Goal: Find specific page/section

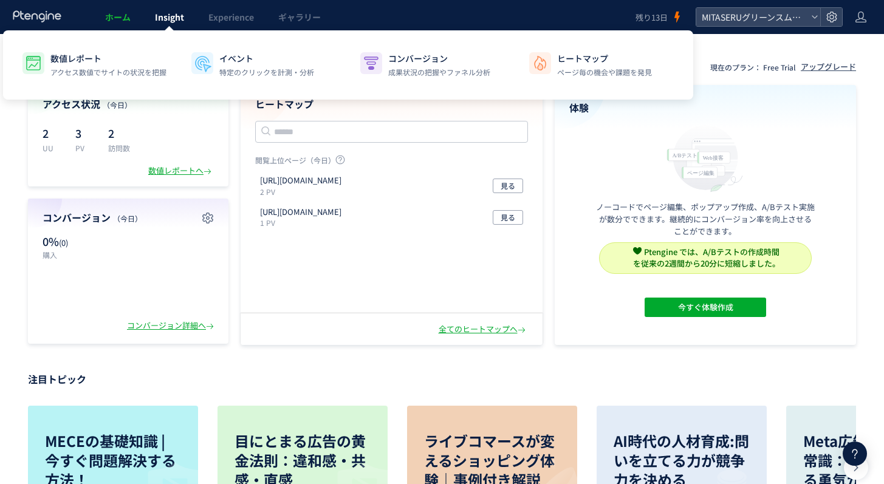
click at [176, 21] on span "Insight" at bounding box center [169, 17] width 29 height 12
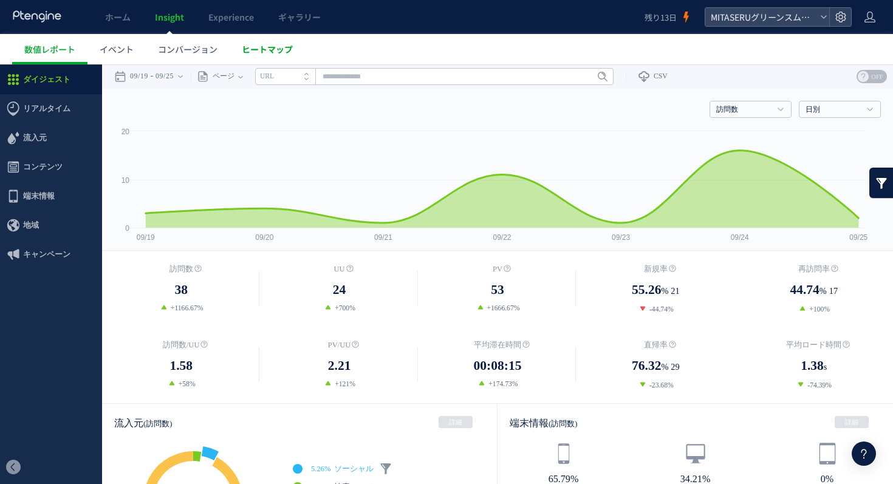
click at [279, 41] on link "ヒートマップ" at bounding box center [267, 49] width 75 height 30
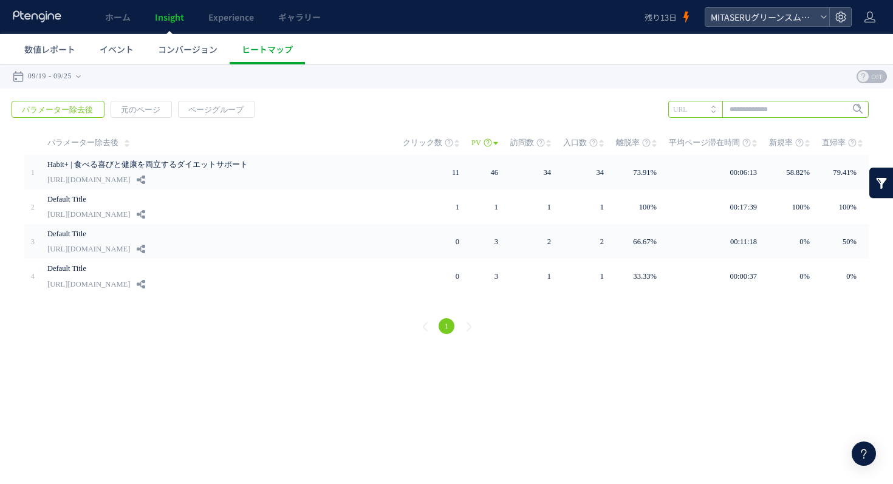
click at [796, 110] on input "text" at bounding box center [768, 109] width 200 height 17
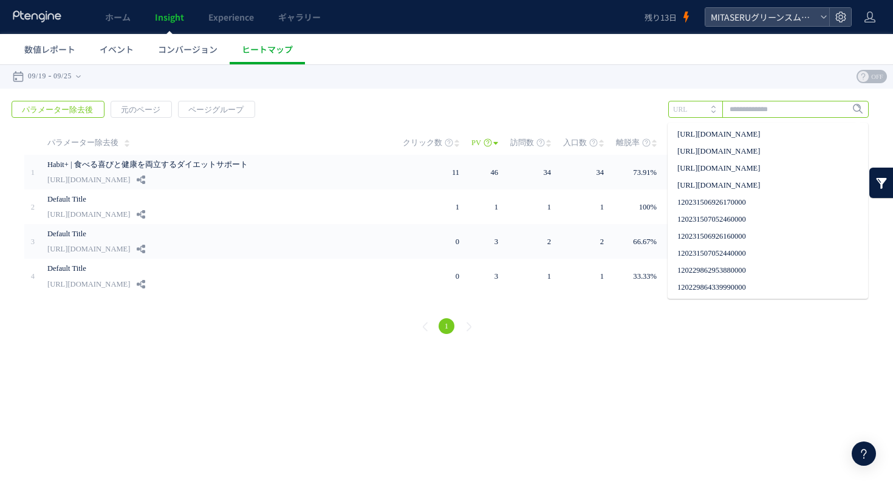
paste input "**********"
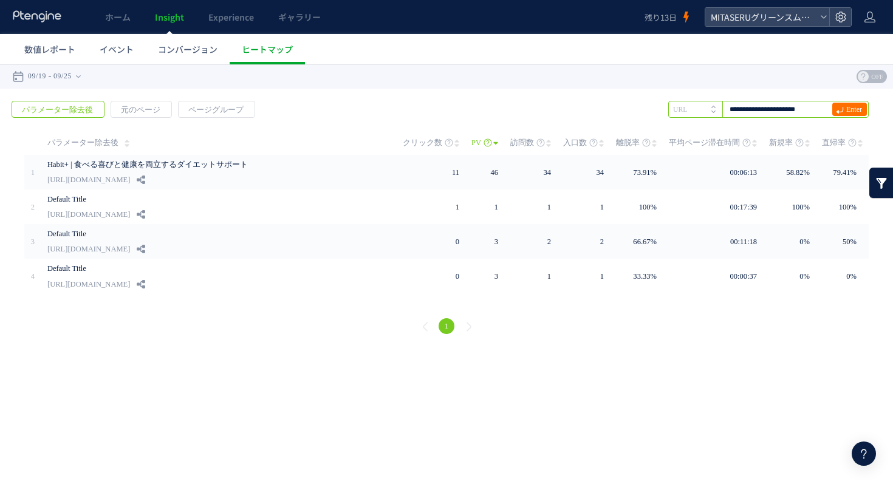
type input "**********"
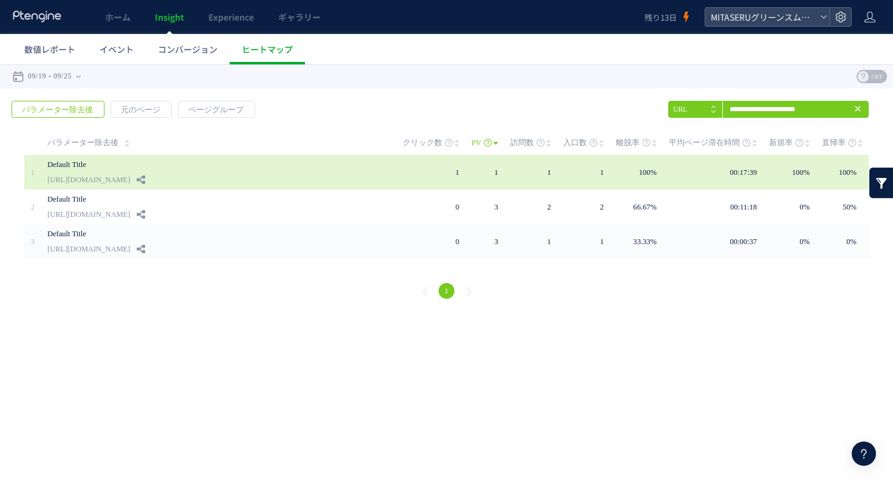
click at [130, 174] on link "[URL][DOMAIN_NAME]" at bounding box center [88, 180] width 83 height 15
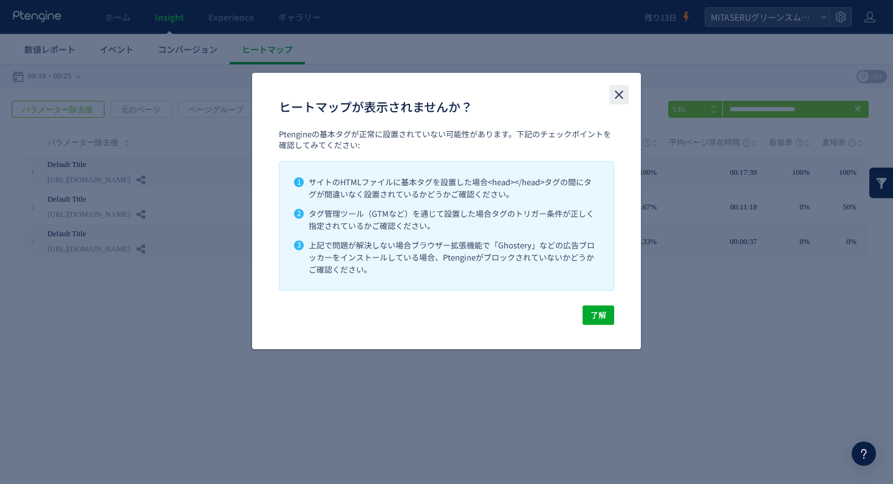
click at [623, 90] on icon "close" at bounding box center [619, 94] width 15 height 15
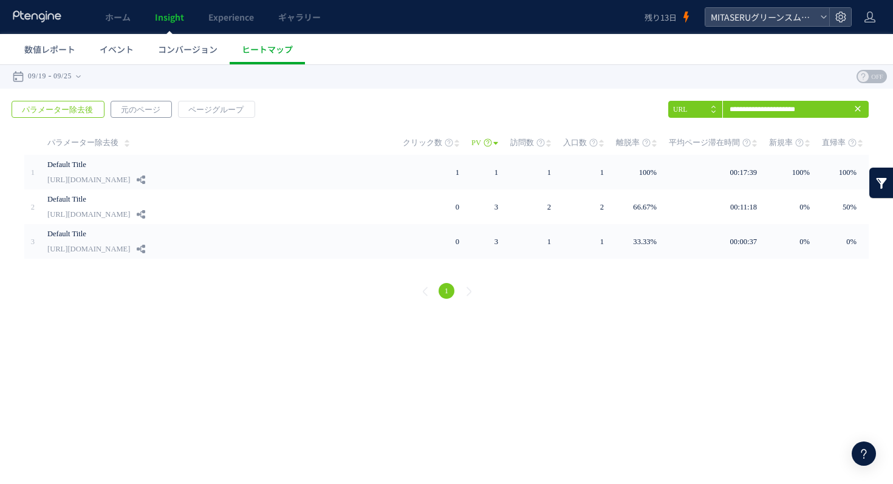
click at [144, 107] on span "元のページ" at bounding box center [140, 109] width 59 height 17
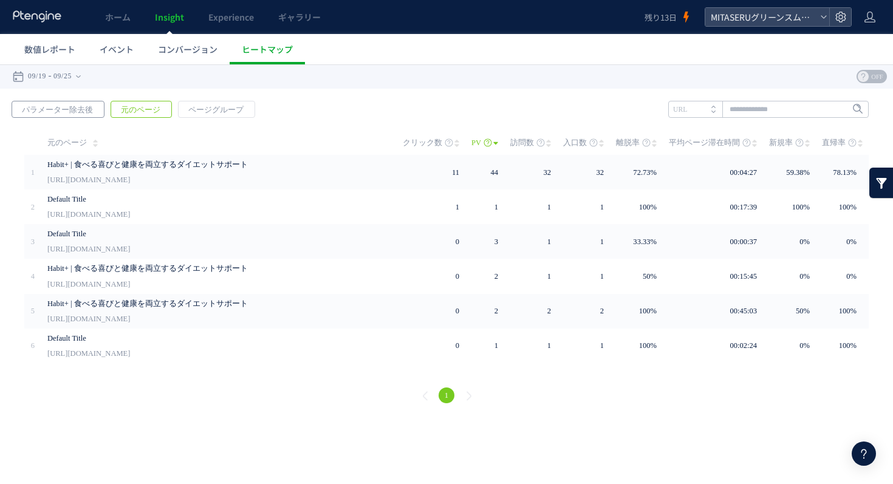
click at [78, 111] on span "パラメーター除去後" at bounding box center [57, 109] width 91 height 17
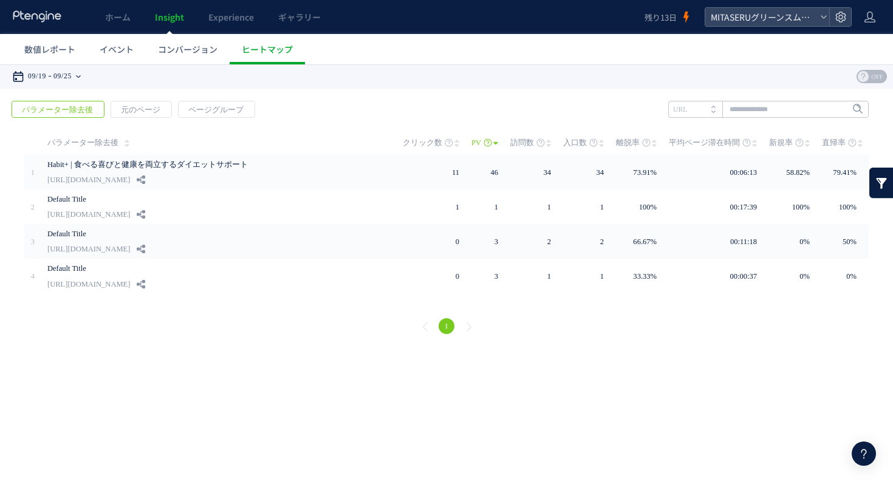
click at [72, 80] on time "09/25" at bounding box center [62, 76] width 18 height 24
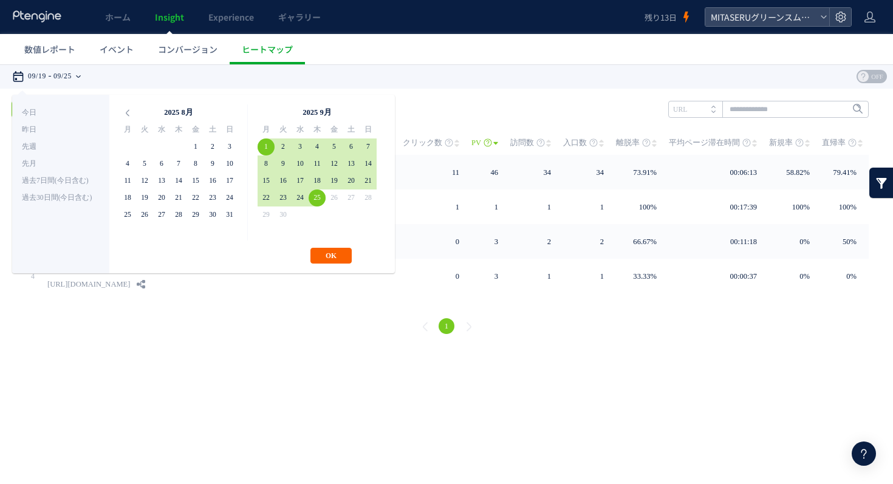
click at [335, 256] on button "OK" at bounding box center [330, 256] width 41 height 16
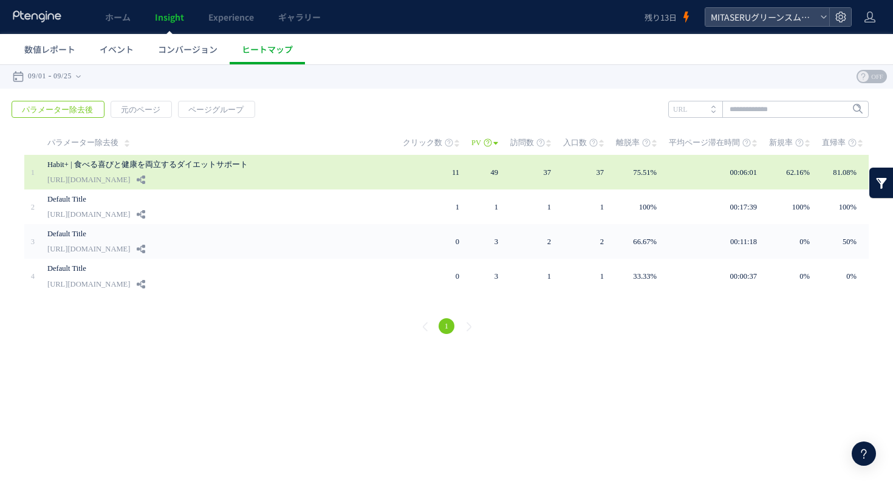
click at [338, 180] on div "Habit+ | 食べる喜びと健康を両立するダイエットサポート [URL][DOMAIN_NAME]" at bounding box center [216, 172] width 338 height 35
click at [166, 171] on link "Habit+ | 食べる喜びと健康を両立するダイエットサポート" at bounding box center [205, 164] width 316 height 15
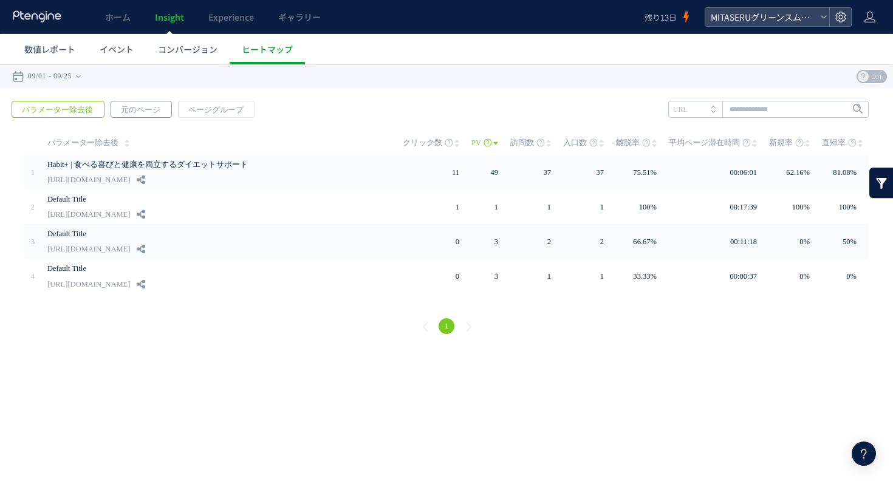
click at [153, 108] on span "元のページ" at bounding box center [140, 109] width 59 height 17
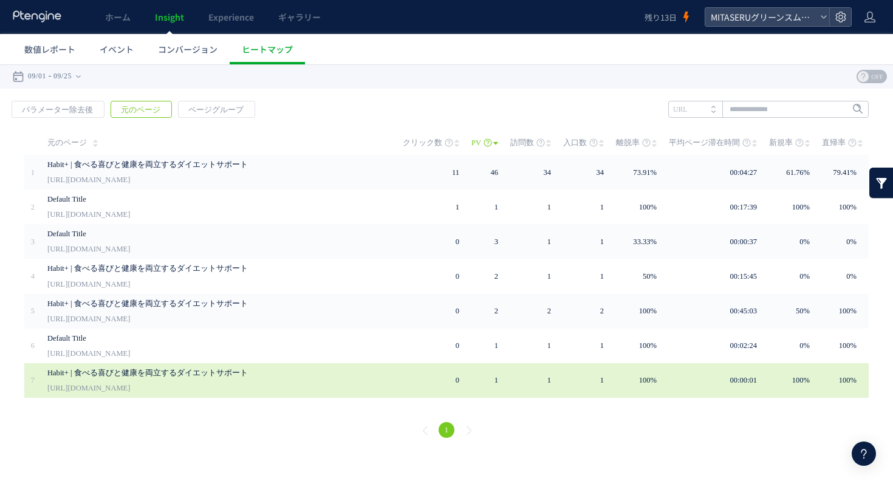
click at [217, 381] on div "Habit+ | 食べる喜びと健康を両立するダイエットサポート [URL][DOMAIN_NAME]" at bounding box center [216, 380] width 338 height 35
